Goal: Task Accomplishment & Management: Complete application form

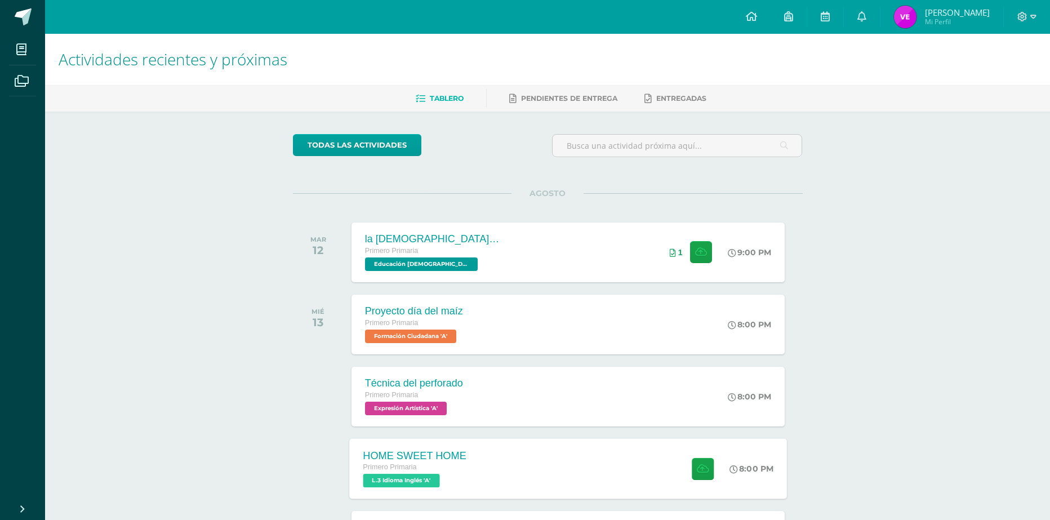
click at [412, 492] on div "HOME SWEET HOME Primero Primaria L.3 Idioma Inglés 'A'" at bounding box center [414, 468] width 131 height 60
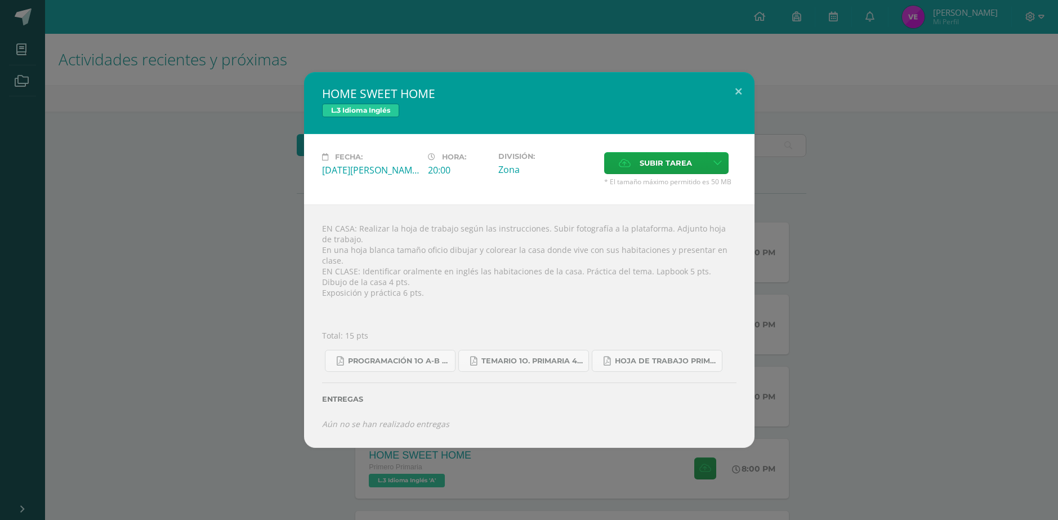
click at [163, 193] on div "HOME SWEET HOME L.3 Idioma Inglés Fecha: Miércoles 13 de Agosto Hora: 20:00 Div…" at bounding box center [529, 259] width 1049 height 375
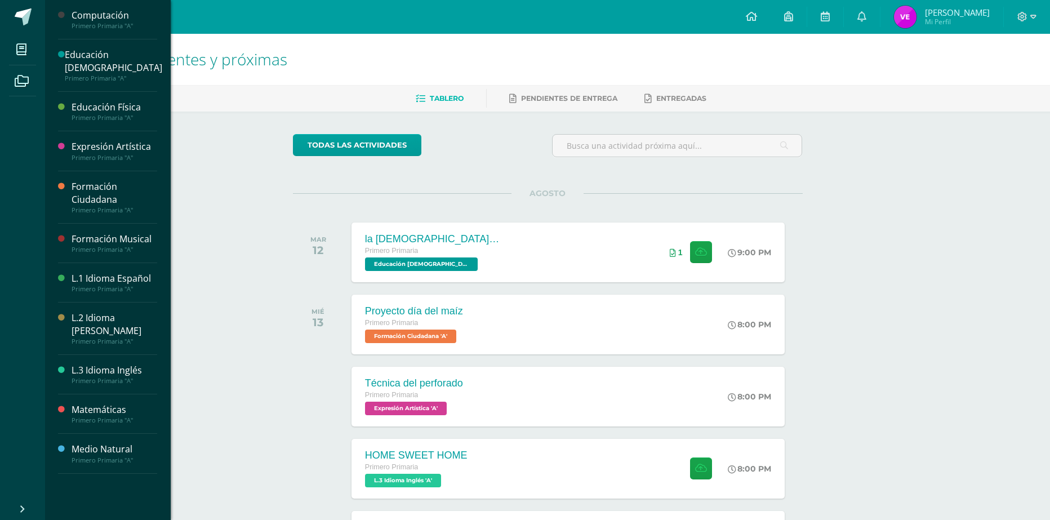
click at [119, 456] on div "Primero Primaria "A"" at bounding box center [115, 460] width 86 height 8
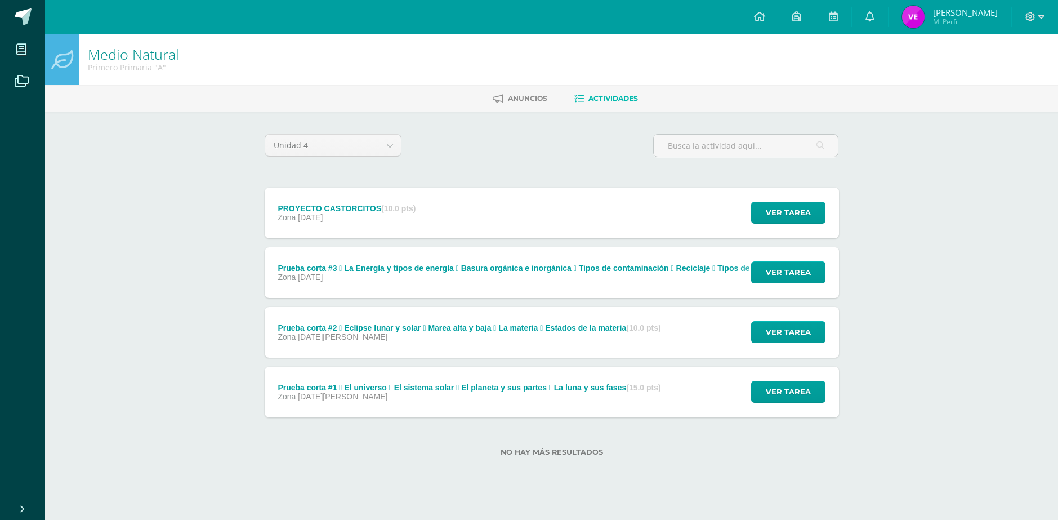
click at [435, 203] on div "PROYECTO CASTORCITOS (10.0 pts) Zona [DATE] Ver tarea PROYECTO CASTORCITOS Medi…" at bounding box center [552, 213] width 574 height 51
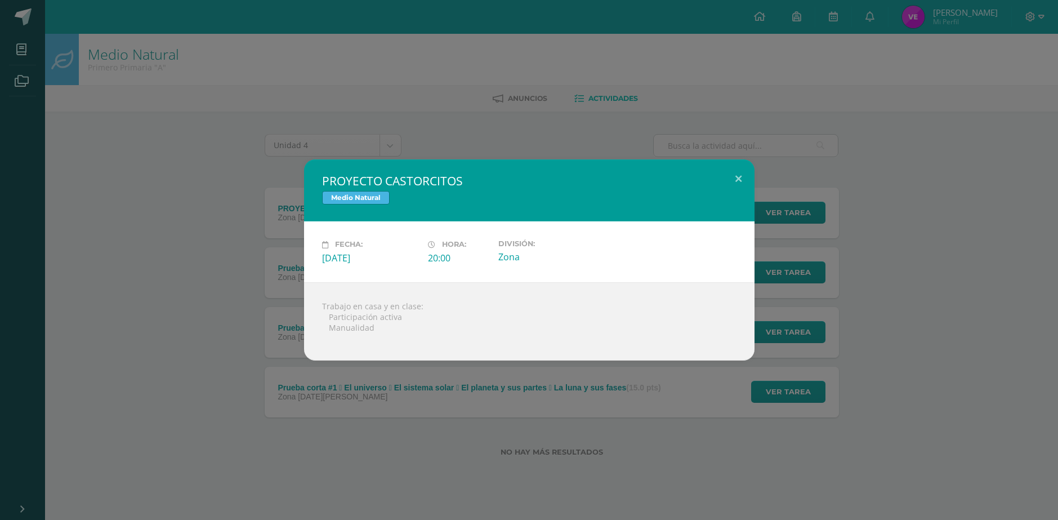
click at [338, 405] on div "PROYECTO CASTORCITOS Medio Natural Fecha: [DATE] Hora: 20:00 División:" at bounding box center [529, 260] width 1058 height 520
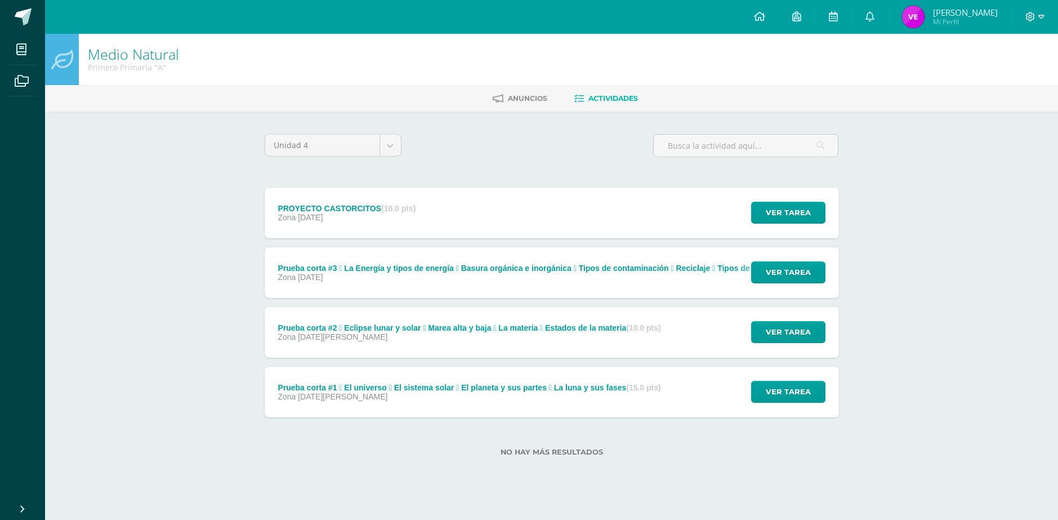
click at [383, 390] on div "PROYECTO CASTORCITOS Medio Natural Fecha: [DATE] Hora: 20:00 División:" at bounding box center [529, 260] width 1058 height 520
click at [383, 390] on div "Prueba corta #1  El universo  El sistema solar  El planeta y sus partes  La…" at bounding box center [469, 387] width 383 height 9
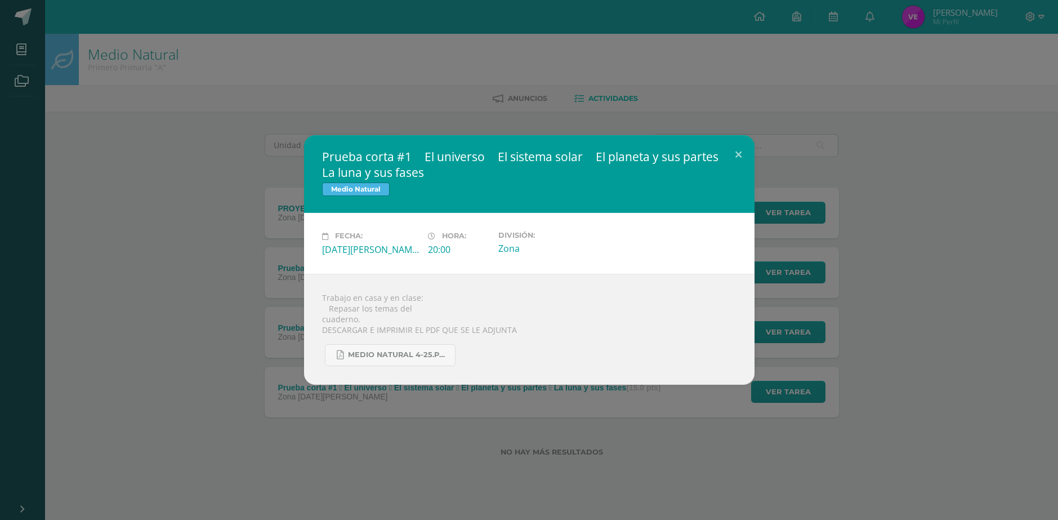
click at [589, 340] on div "MEDIO NATURAL 4-25.pdf" at bounding box center [529, 350] width 415 height 31
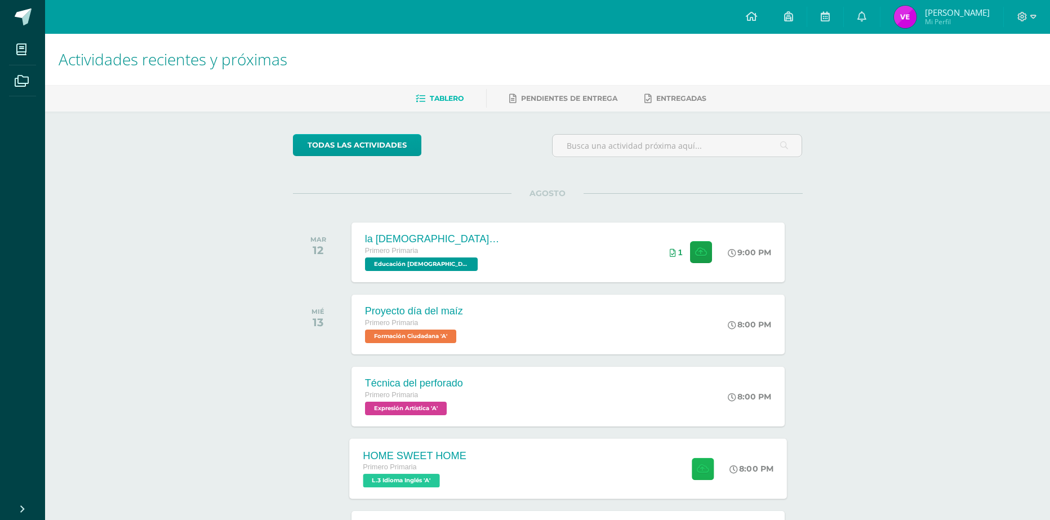
click at [702, 478] on button at bounding box center [703, 468] width 22 height 22
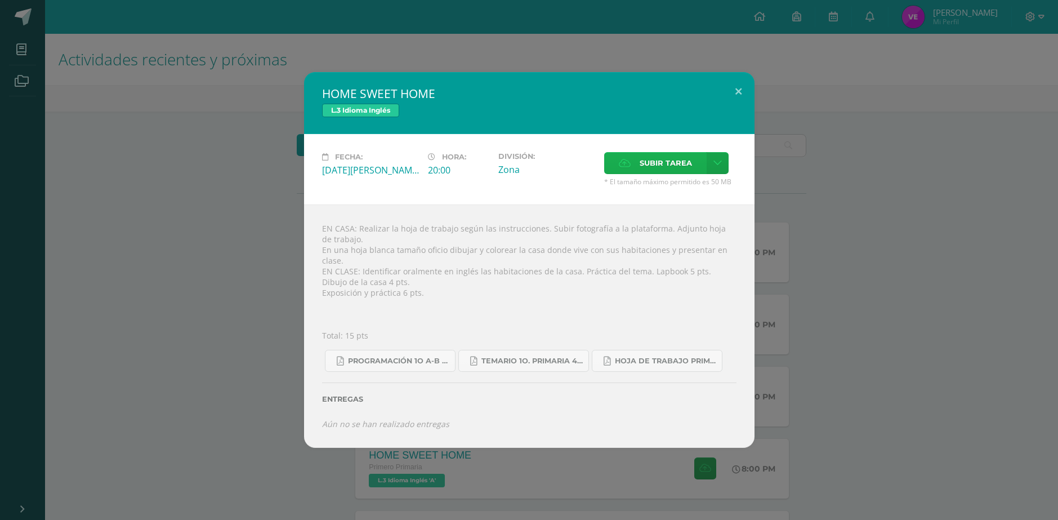
click at [679, 173] on span "Subir tarea" at bounding box center [666, 163] width 52 height 21
click at [0, 0] on input "Subir tarea" at bounding box center [0, 0] width 0 height 0
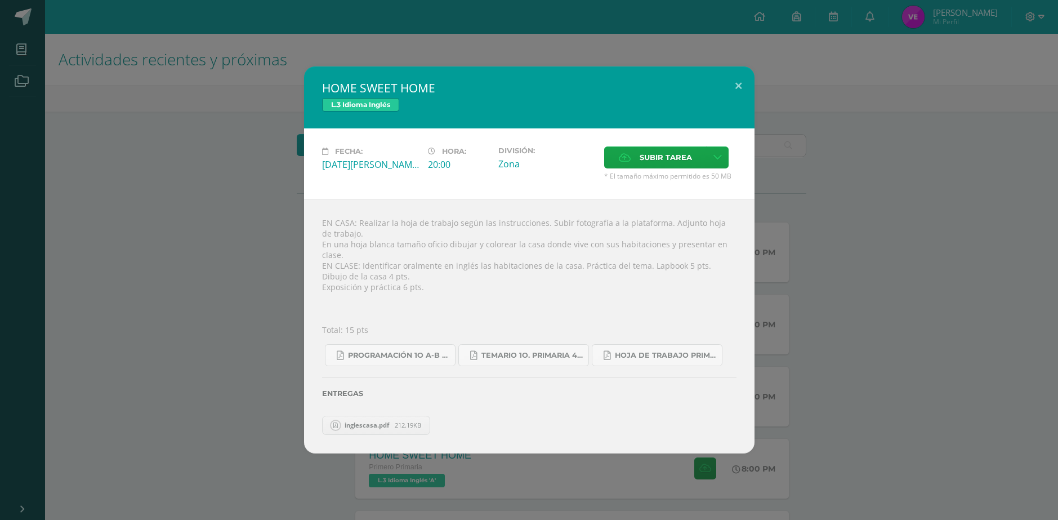
click at [373, 421] on span "inglescasa.pdf" at bounding box center [367, 425] width 56 height 8
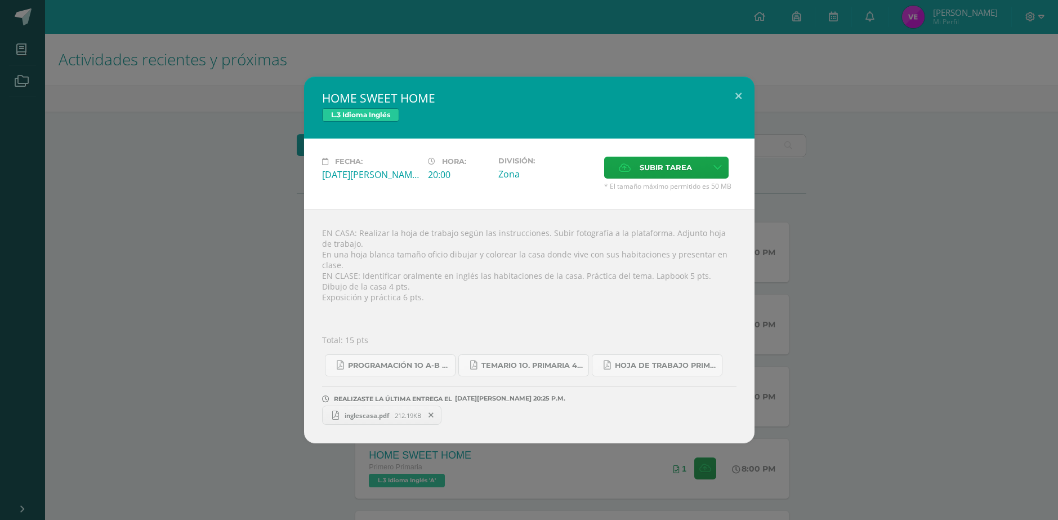
click at [389, 411] on span "inglescasa.pdf" at bounding box center [367, 415] width 56 height 8
